Goal: Information Seeking & Learning: Learn about a topic

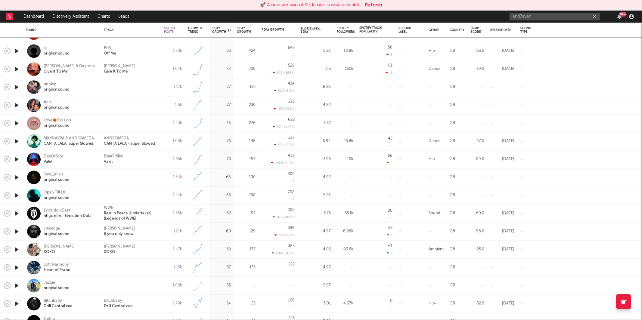
click at [374, 5] on button "Refresh" at bounding box center [373, 5] width 17 height 7
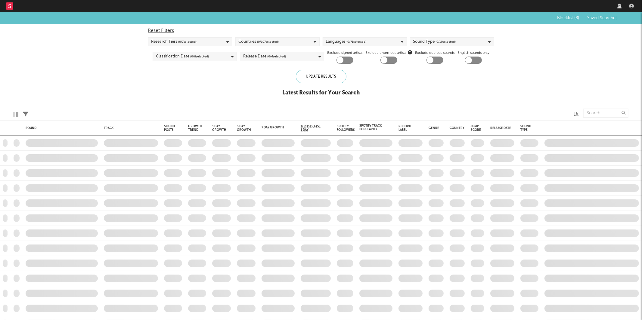
checkbox input "true"
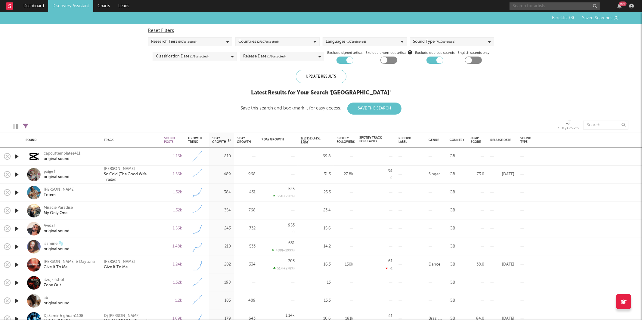
click at [531, 7] on input "text" at bounding box center [555, 6] width 90 height 8
type input "[PERSON_NAME][DEMOGRAPHIC_DATA]"
click at [568, 20] on div "[PERSON_NAME]" at bounding box center [564, 17] width 66 height 7
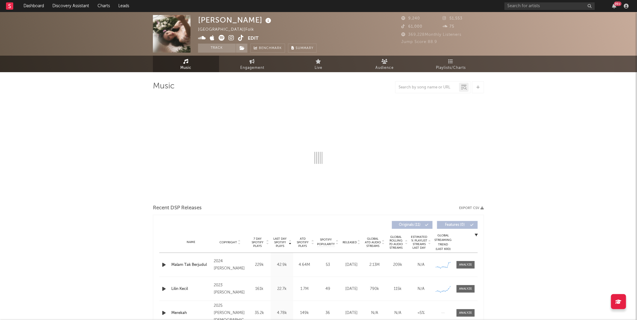
select select "6m"
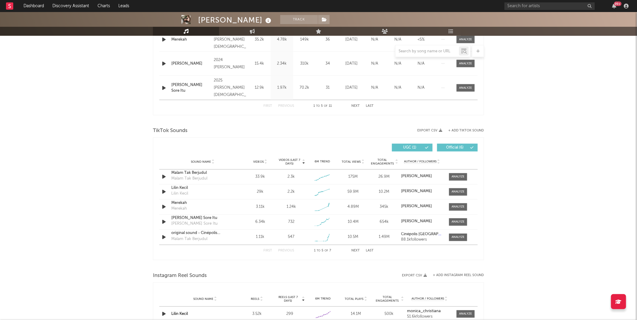
scroll to position [323, 0]
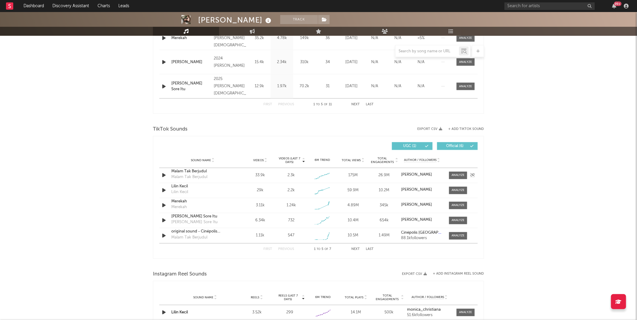
click at [460, 176] on div at bounding box center [458, 175] width 13 height 5
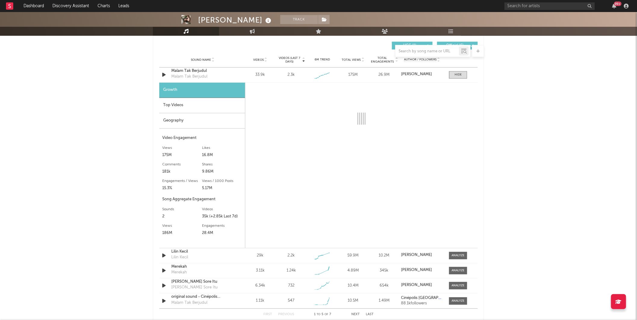
scroll to position [425, 0]
select select "6m"
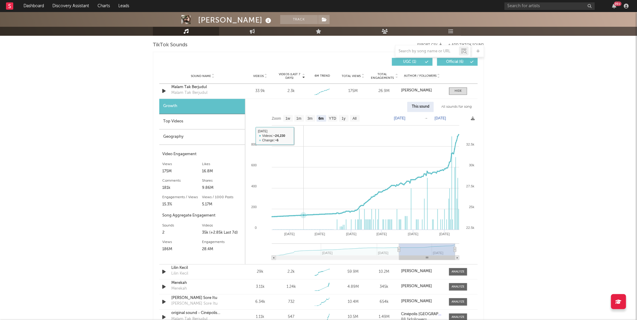
scroll to position [407, 0]
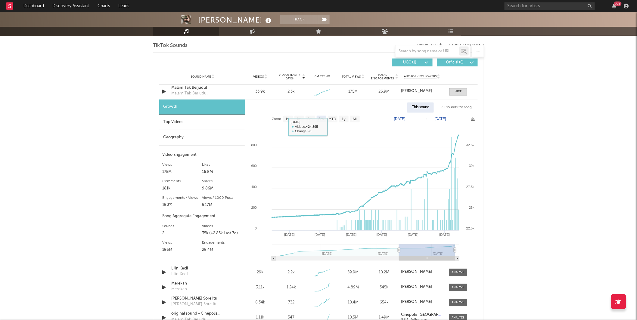
click at [459, 104] on div "All sounds for song" at bounding box center [456, 108] width 39 height 10
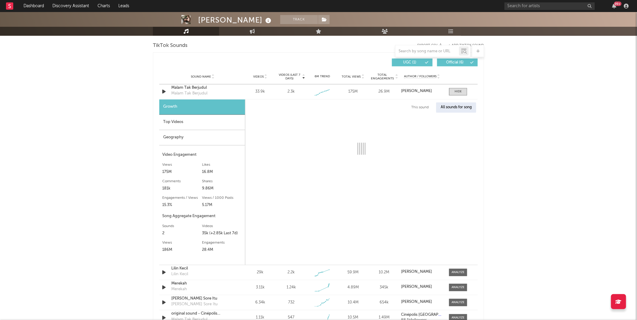
select select "1w"
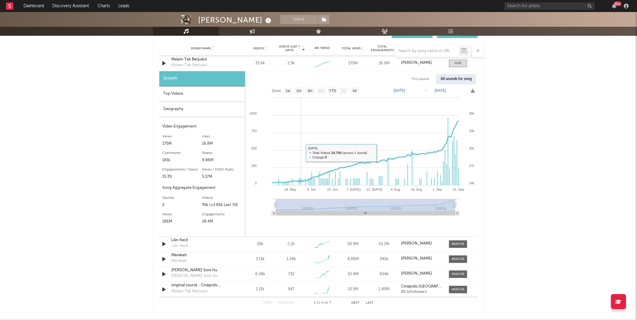
scroll to position [435, 0]
click at [184, 58] on div "Malam Tak Berjudul" at bounding box center [202, 60] width 63 height 6
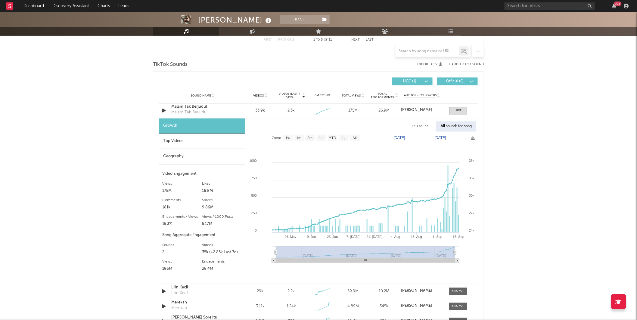
scroll to position [388, 0]
click at [245, 112] on div "Videos 33.9k" at bounding box center [260, 111] width 31 height 6
click at [233, 108] on div "Malam Tak Berjudul" at bounding box center [202, 107] width 63 height 6
